Goal: Task Accomplishment & Management: Manage account settings

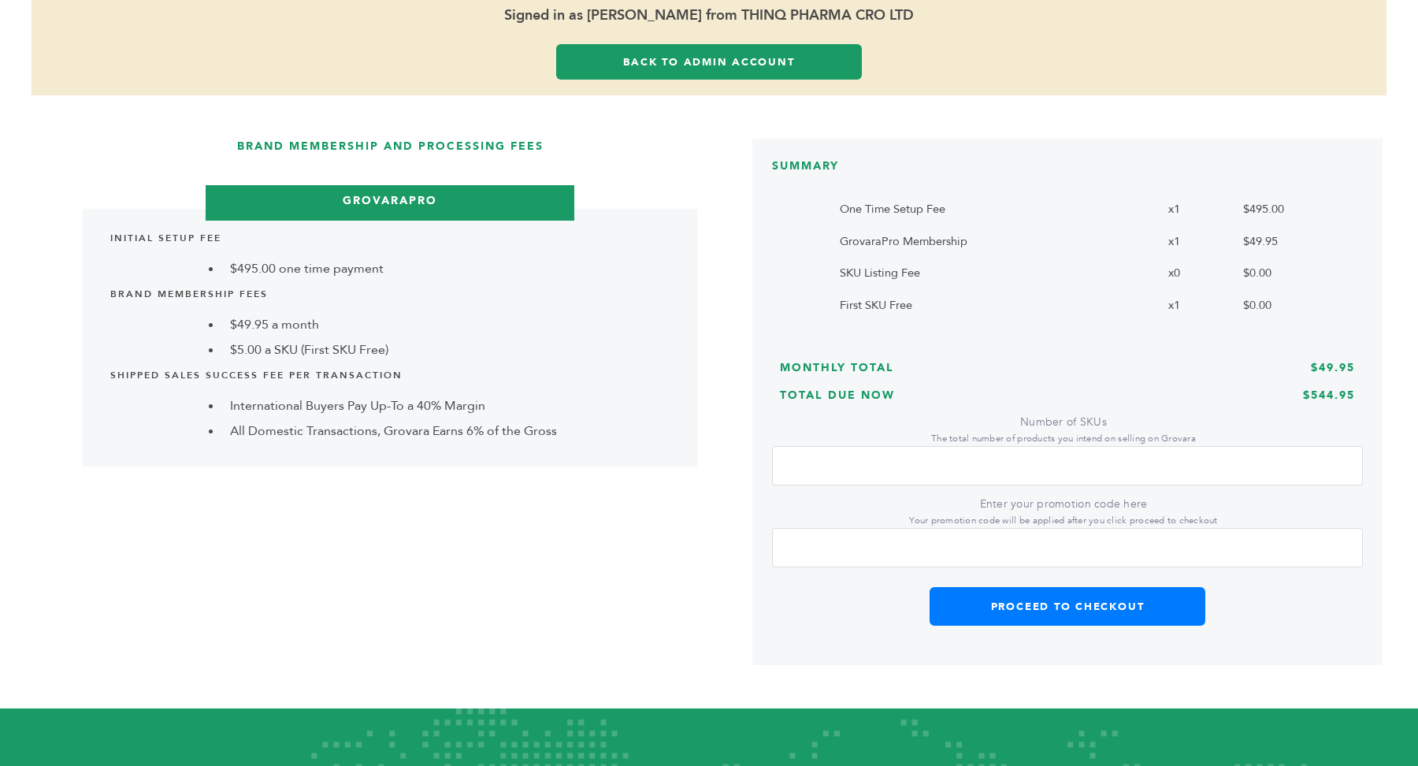
scroll to position [362, 0]
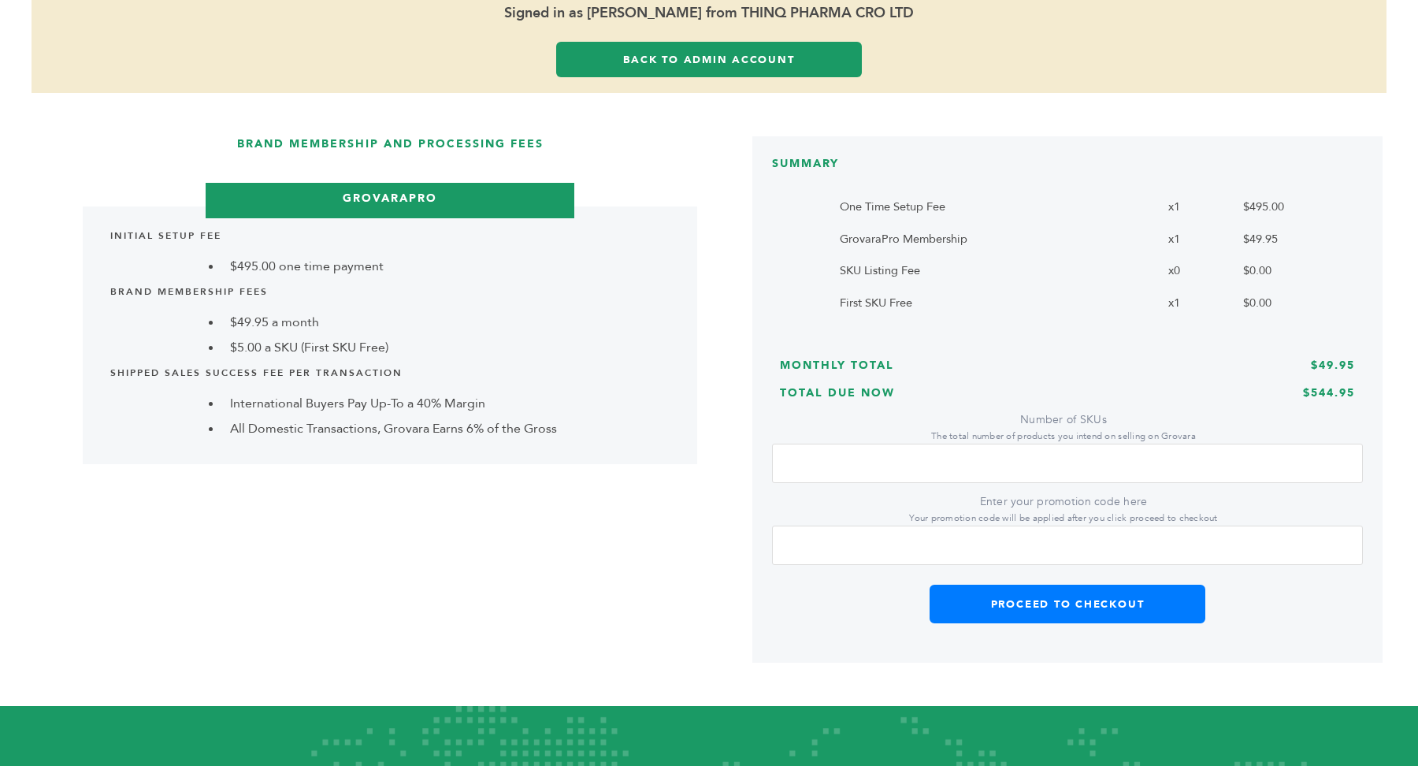
drag, startPoint x: 911, startPoint y: 465, endPoint x: 758, endPoint y: 461, distance: 152.1
click at [758, 461] on div "SUMMARY One Time Setup Fee x1 $495.00 GrovaraPro Membership x1 $49.95 SKU Listi…" at bounding box center [1067, 399] width 630 height 527
click at [844, 542] on input "Enter your promotion code here Your promotion code will be applied after you cl…" at bounding box center [1067, 544] width 591 height 39
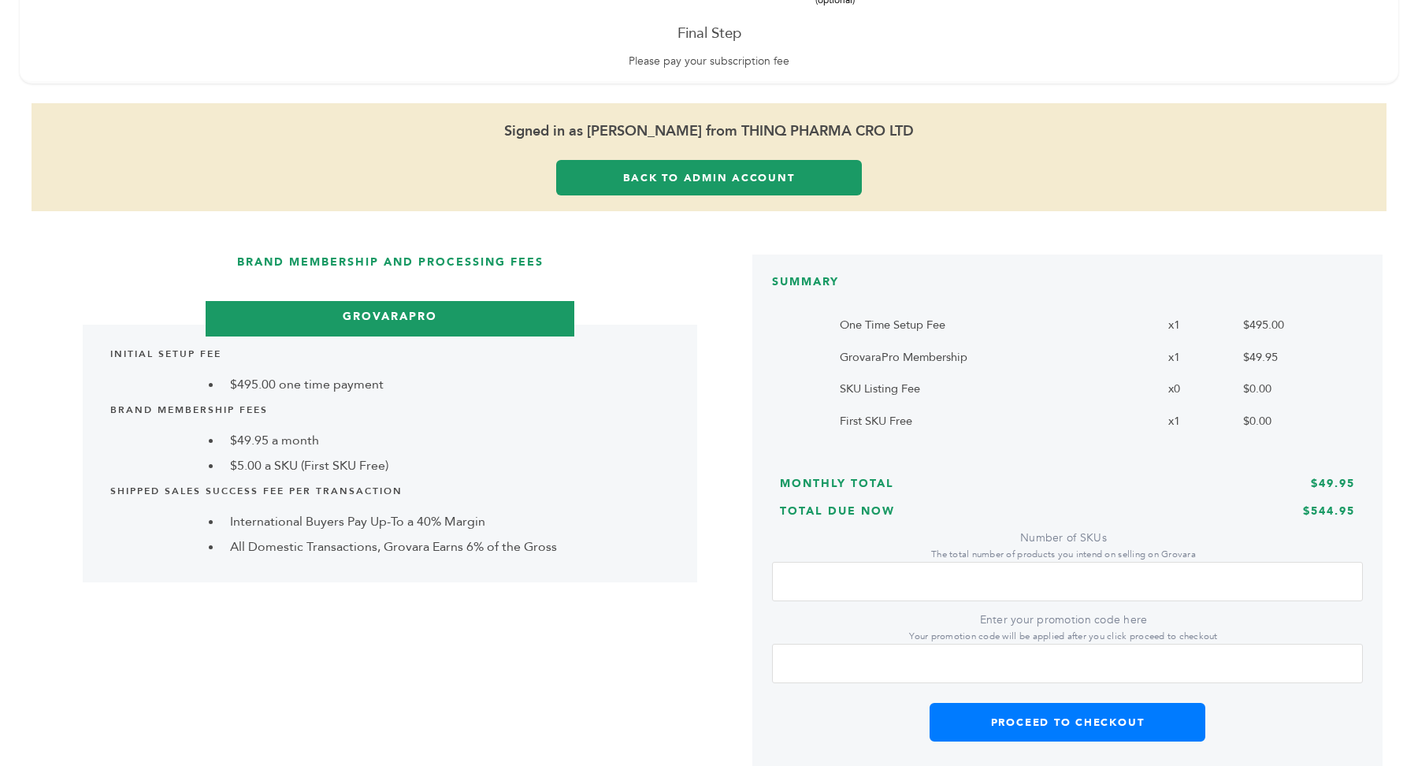
scroll to position [249, 0]
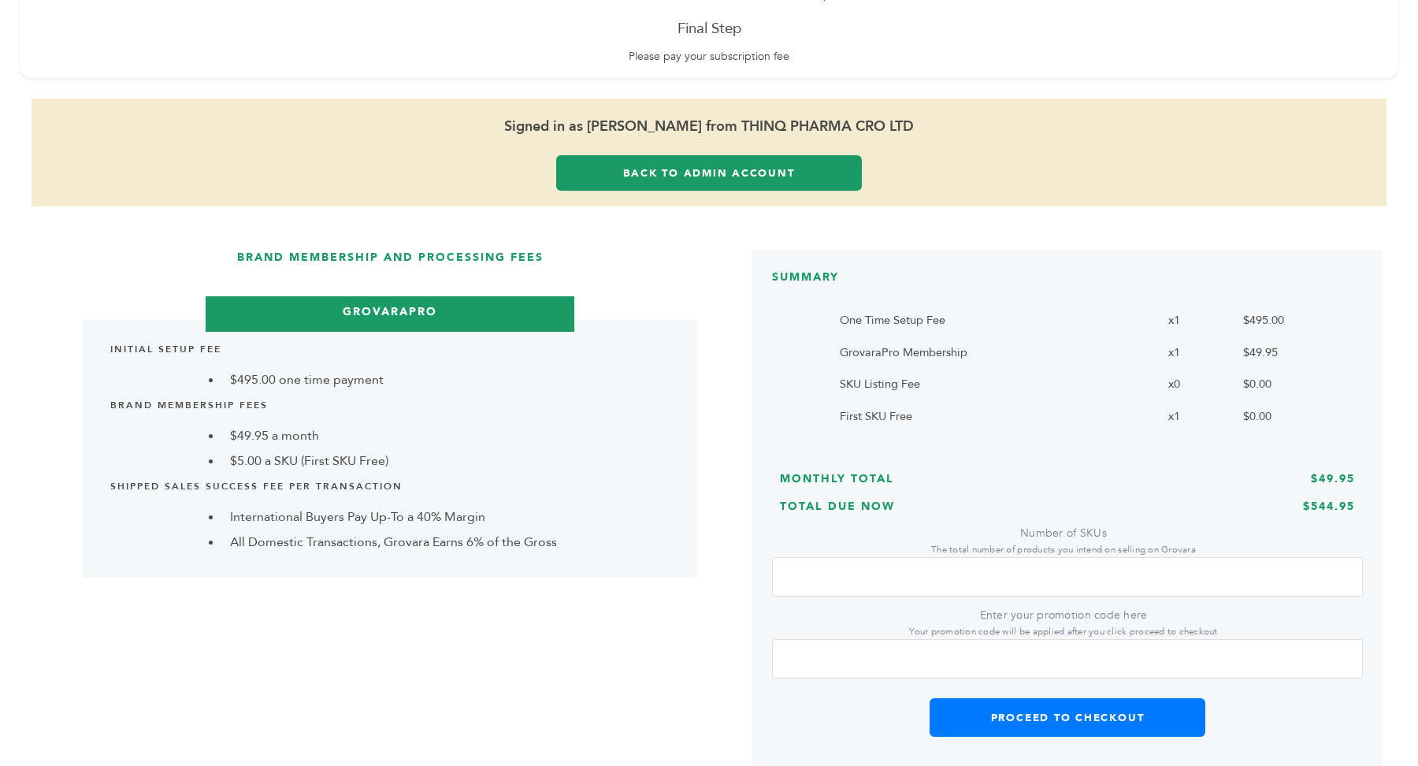
drag, startPoint x: 882, startPoint y: 574, endPoint x: 765, endPoint y: 575, distance: 117.4
click at [765, 575] on div "SUMMARY One Time Setup Fee x1 $495.00 GrovaraPro Membership x1 $49.95 SKU Listi…" at bounding box center [1067, 513] width 630 height 527
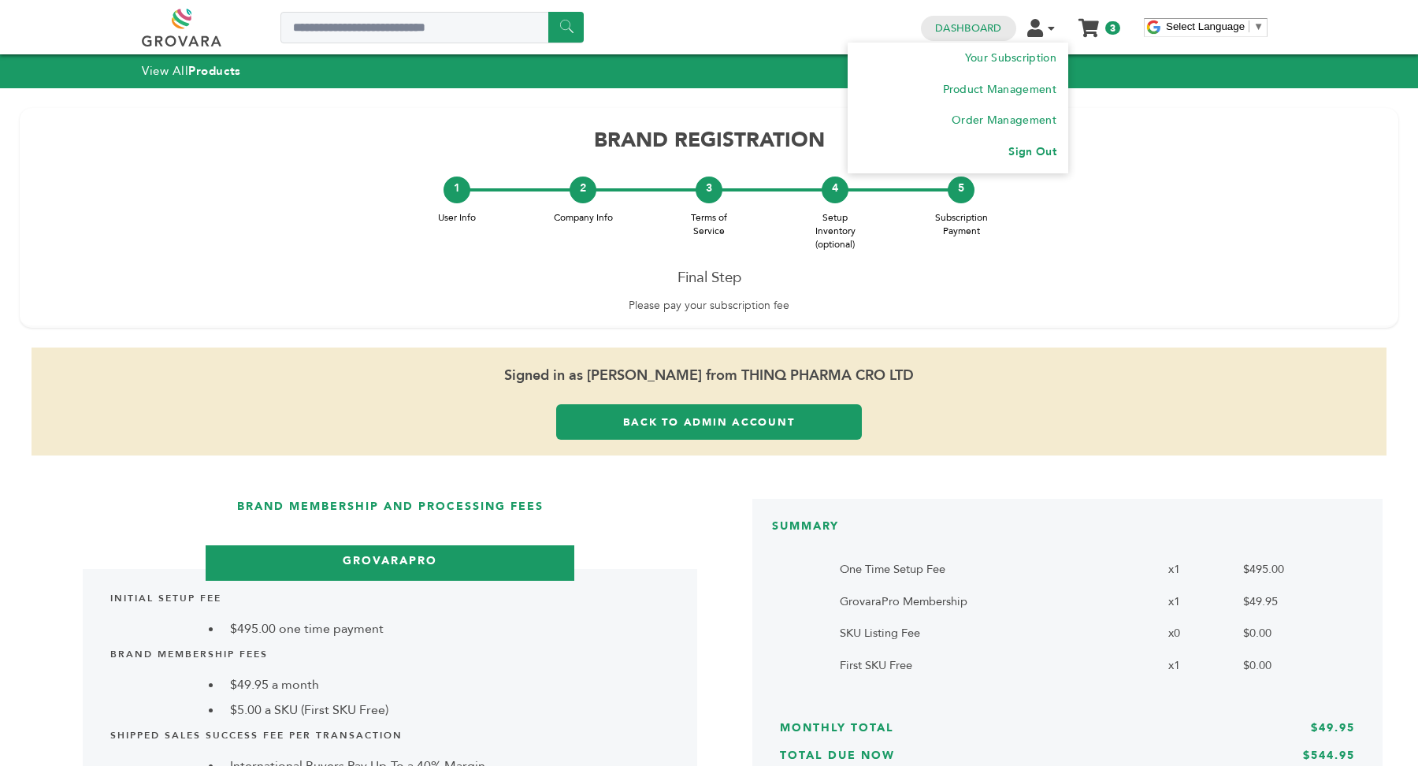
click at [1032, 153] on link "Sign Out" at bounding box center [1031, 151] width 47 height 15
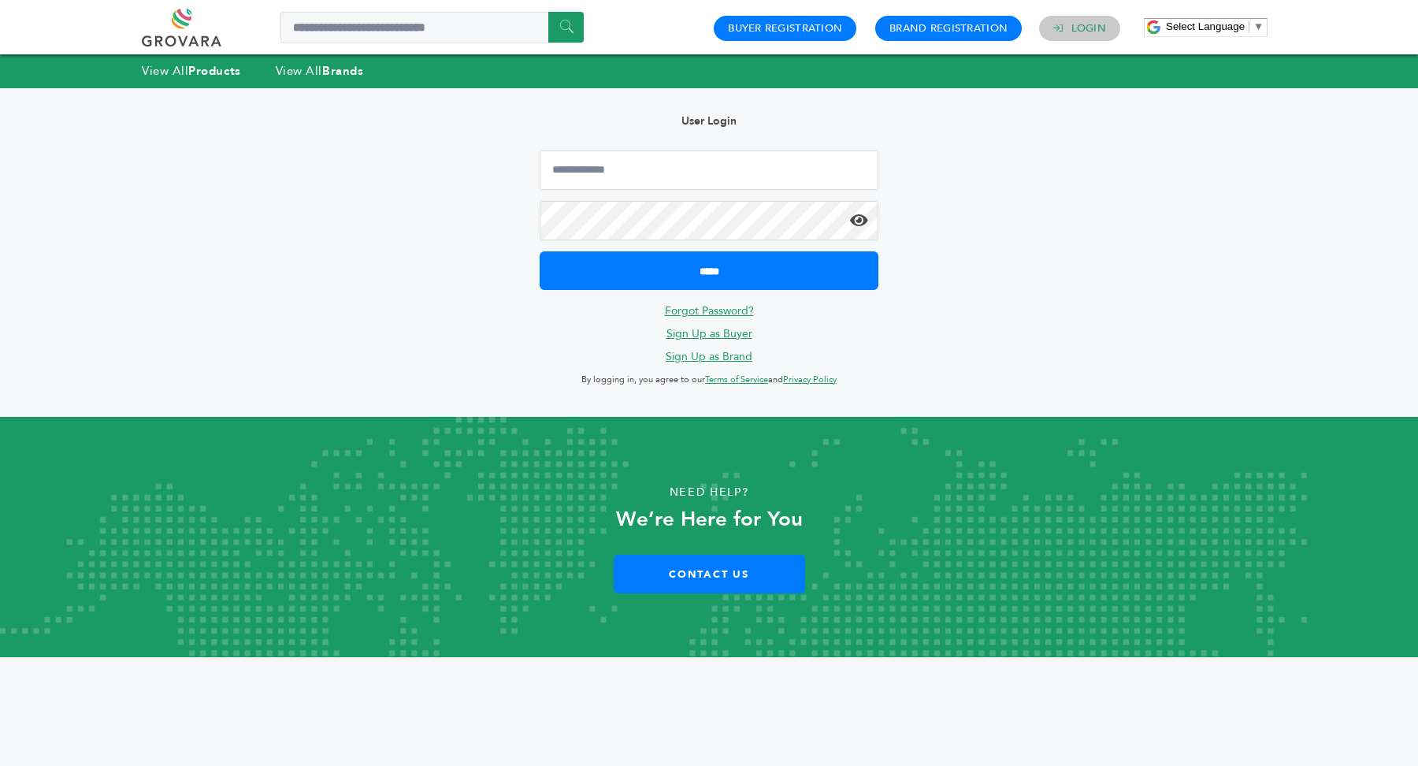
click at [1081, 23] on link "Login" at bounding box center [1088, 28] width 35 height 14
click at [634, 183] on input "Email Address" at bounding box center [709, 169] width 339 height 39
type input "**********"
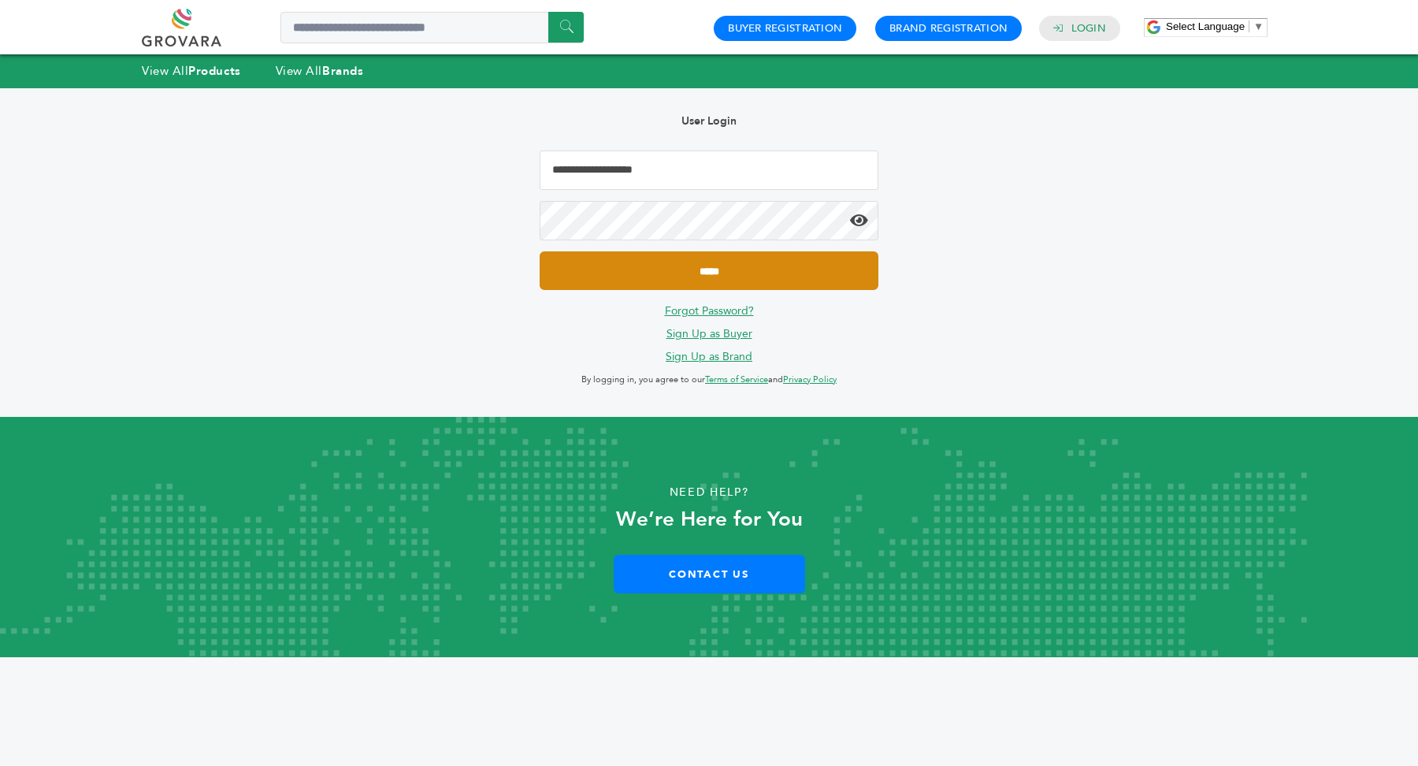
click at [739, 272] on input "*****" at bounding box center [709, 270] width 339 height 39
